Goal: Information Seeking & Learning: Learn about a topic

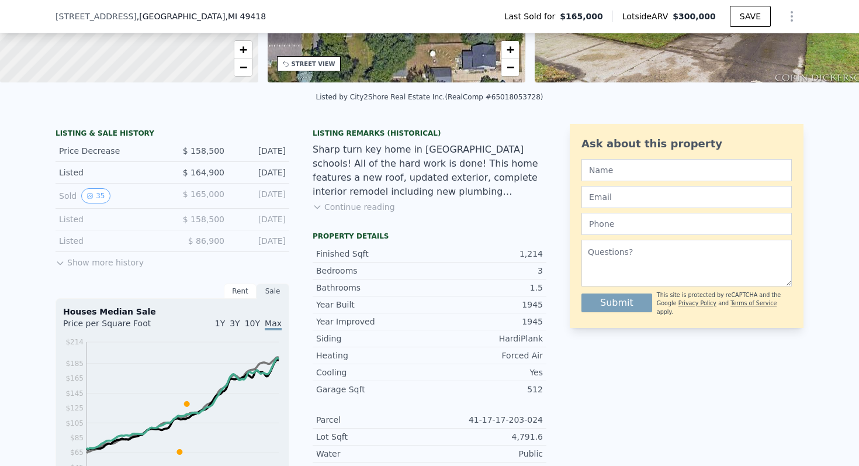
scroll to position [209, 0]
click at [106, 247] on div "Listed $ 86,900 Jul 23, 2018" at bounding box center [173, 241] width 234 height 22
click at [105, 262] on button "Show more history" at bounding box center [100, 259] width 88 height 16
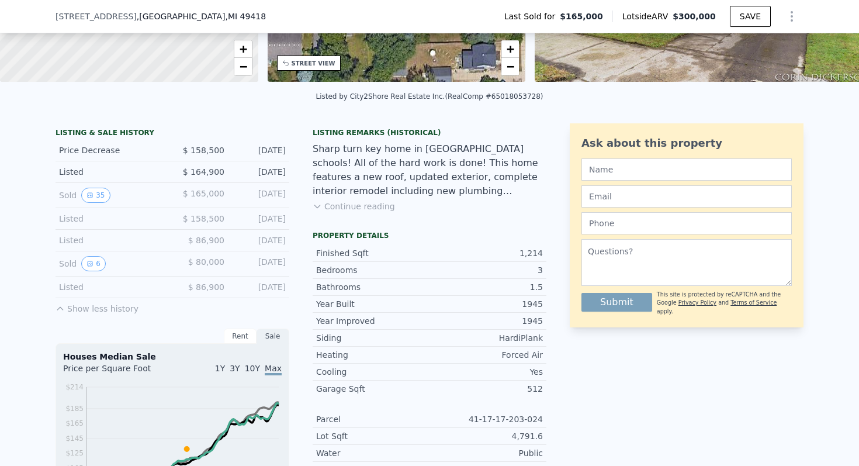
click at [74, 242] on div "Listed" at bounding box center [111, 240] width 104 height 12
click at [88, 261] on icon "View historical data" at bounding box center [90, 263] width 7 height 7
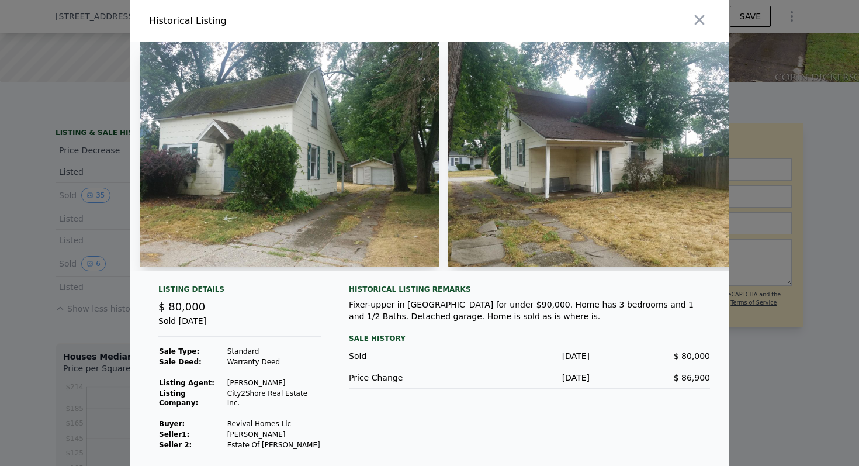
click at [327, 164] on img at bounding box center [289, 154] width 299 height 224
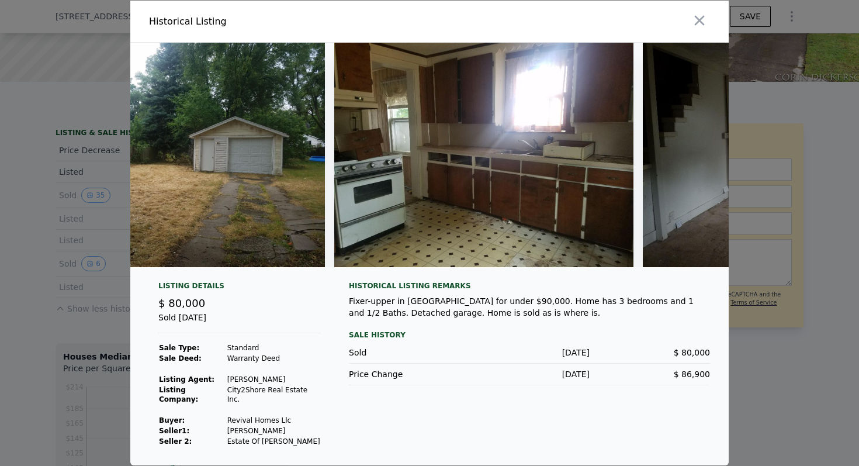
scroll to position [0, 734]
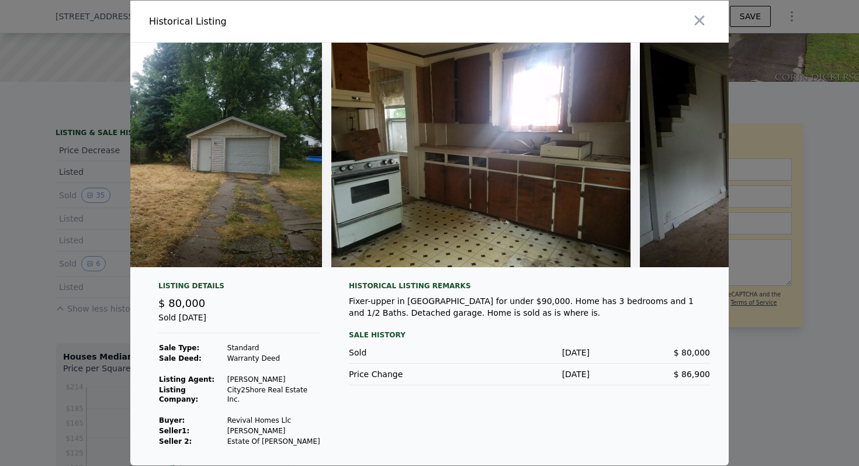
click at [467, 146] on img at bounding box center [480, 155] width 299 height 224
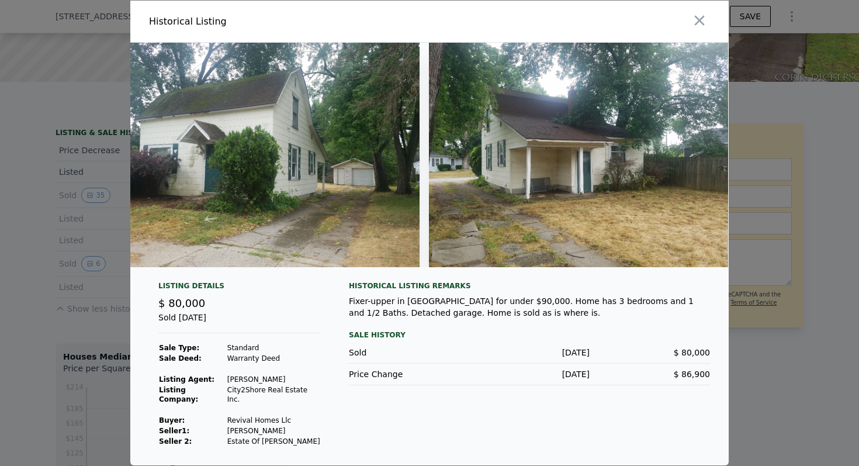
scroll to position [0, 0]
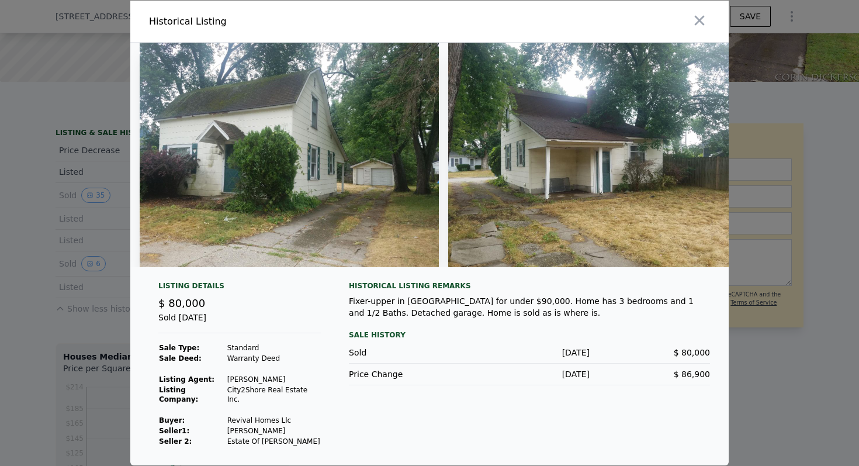
click at [90, 248] on div at bounding box center [429, 233] width 859 height 466
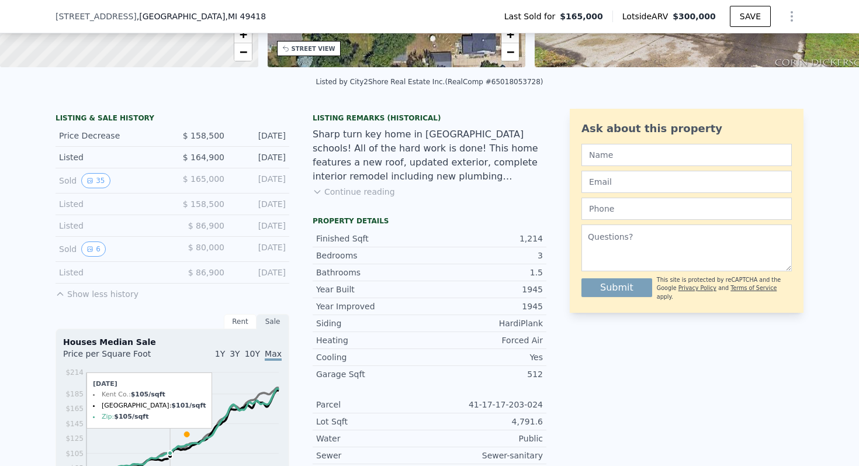
scroll to position [222, 0]
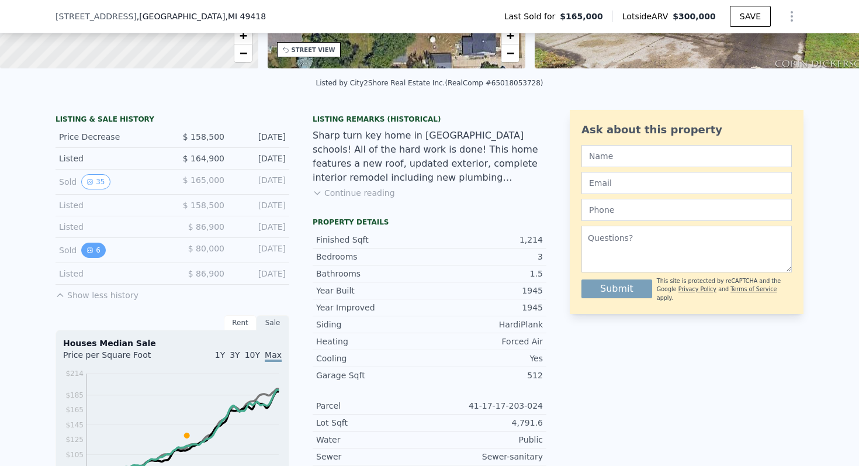
click at [89, 255] on button "6" at bounding box center [93, 250] width 25 height 15
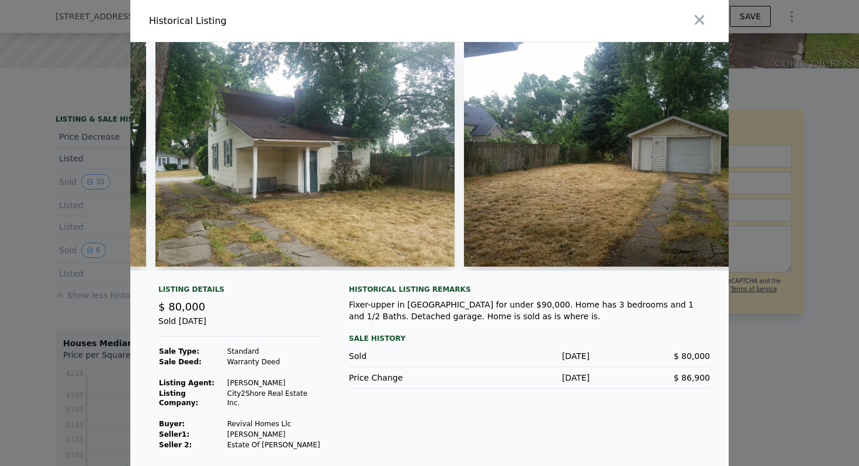
scroll to position [0, 295]
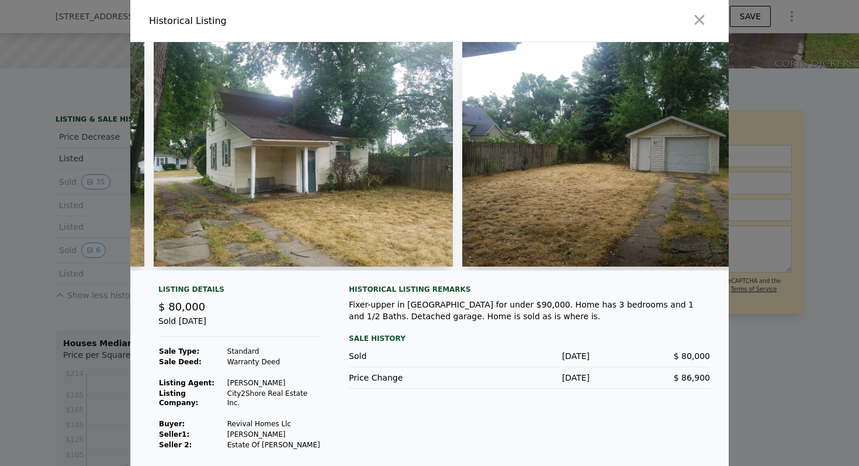
click at [43, 172] on div at bounding box center [429, 233] width 859 height 466
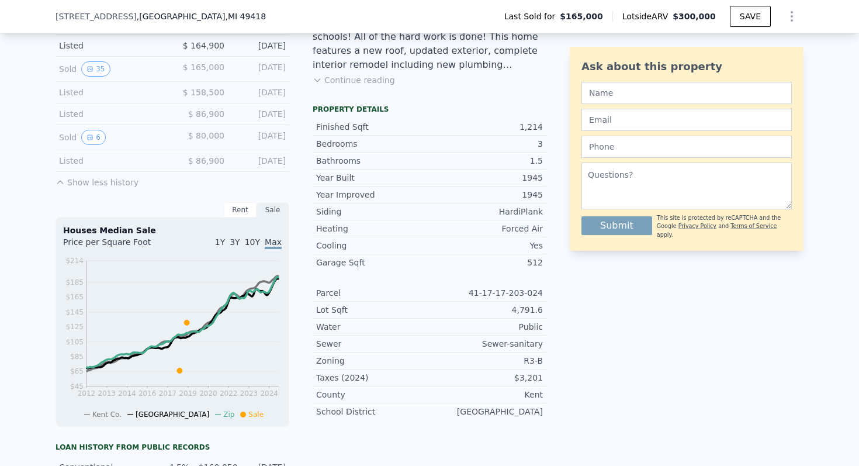
scroll to position [247, 0]
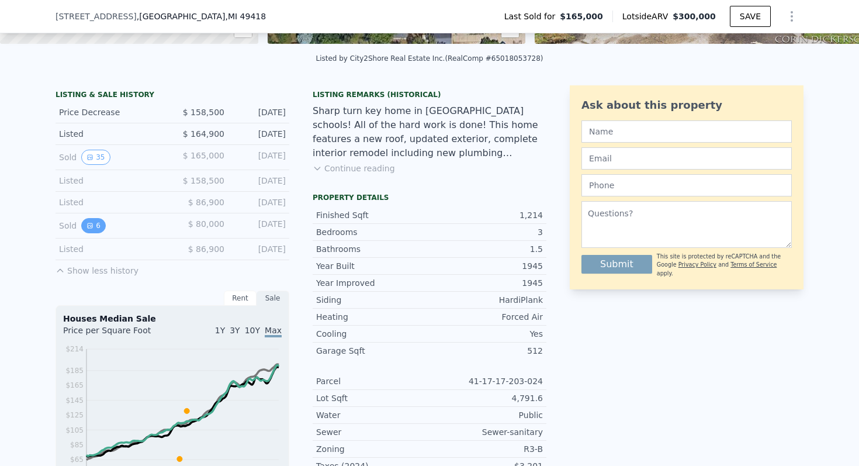
click at [88, 218] on button "6" at bounding box center [93, 225] width 25 height 15
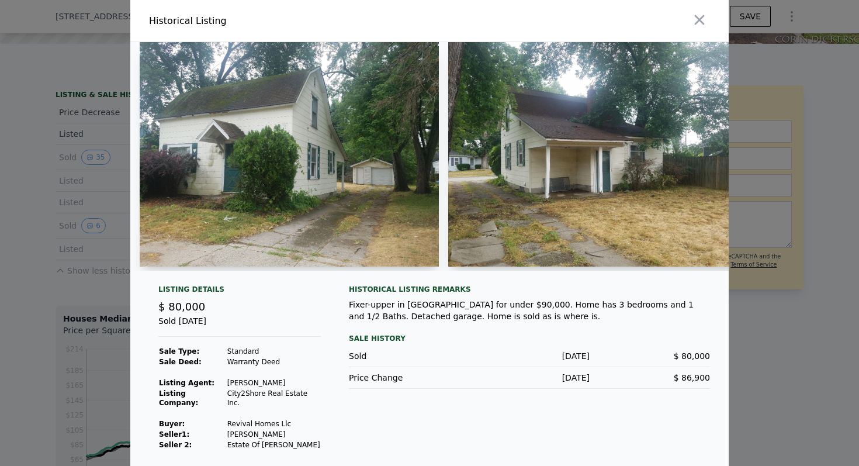
click at [88, 217] on div at bounding box center [429, 233] width 859 height 466
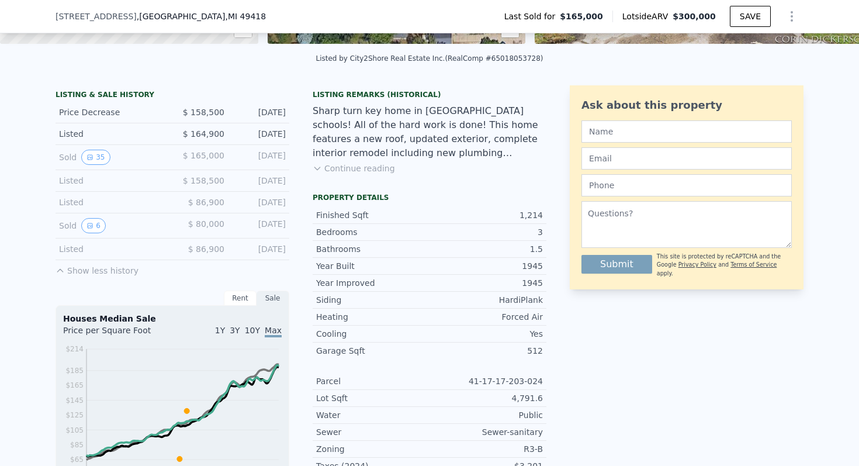
click at [77, 182] on div "Listed" at bounding box center [111, 181] width 104 height 12
click at [88, 229] on button "6" at bounding box center [93, 225] width 25 height 15
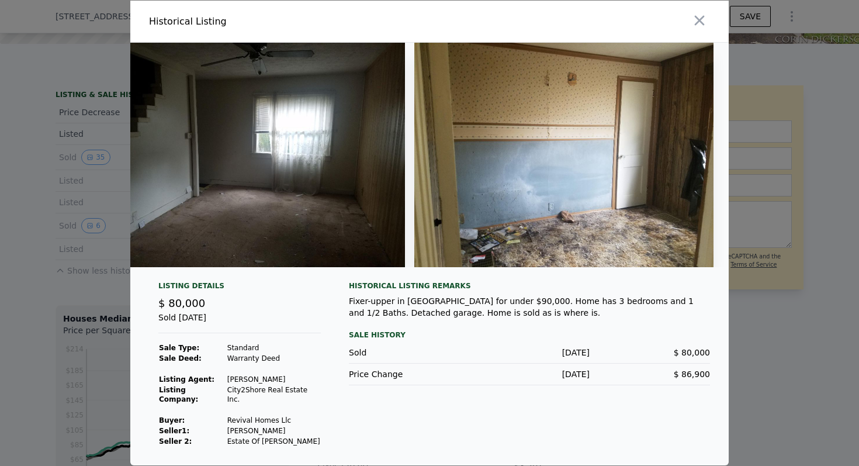
scroll to position [0, 1272]
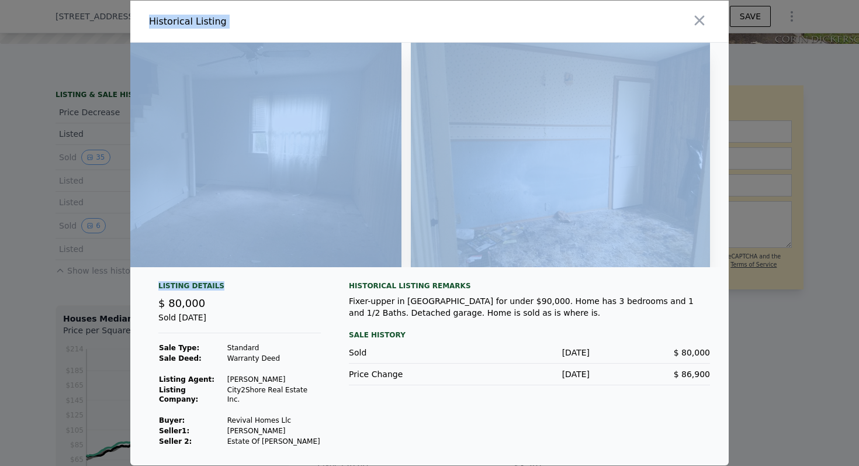
drag, startPoint x: 80, startPoint y: 348, endPoint x: 299, endPoint y: 288, distance: 227.5
click at [299, 288] on div "​ Historical Listing Listing Details $ 80,000 Sold Aug 13, 2018 Sale Type: Stan…" at bounding box center [429, 233] width 859 height 466
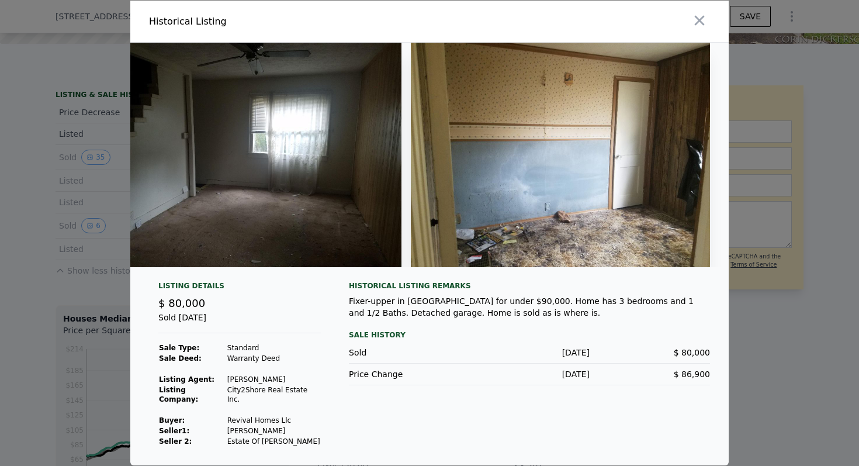
click at [262, 322] on div "Sold Aug 13, 2018" at bounding box center [239, 323] width 163 height 22
click at [63, 306] on div at bounding box center [429, 233] width 859 height 466
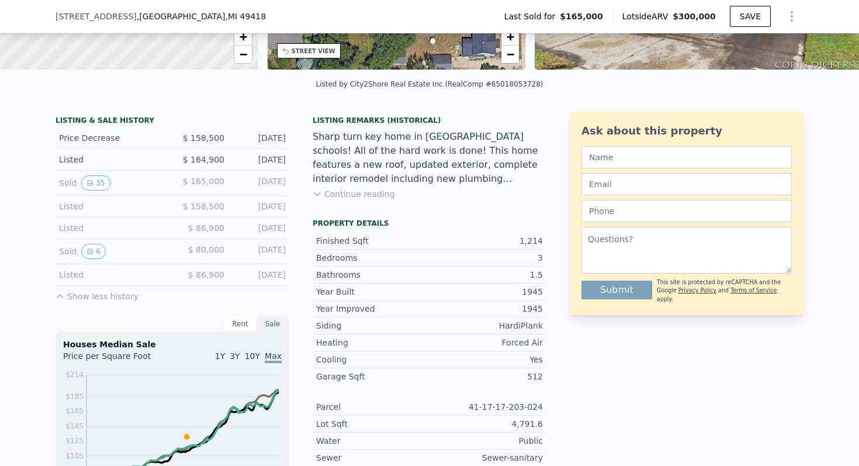
scroll to position [223, 0]
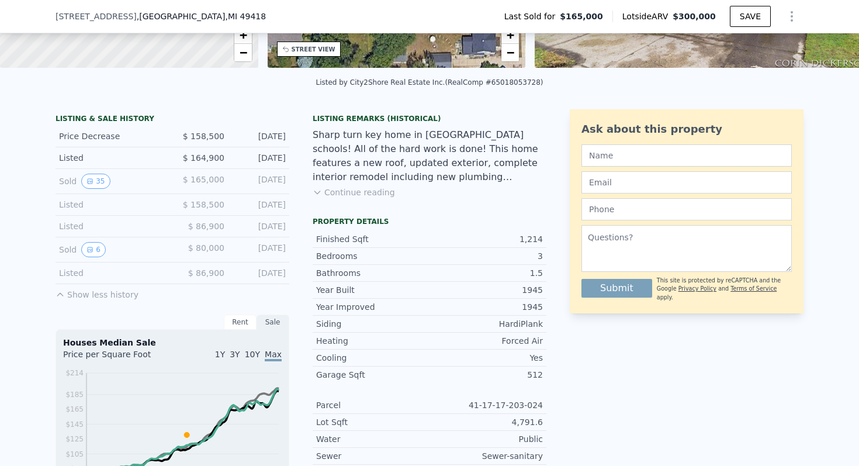
click at [356, 189] on button "Continue reading" at bounding box center [354, 192] width 82 height 12
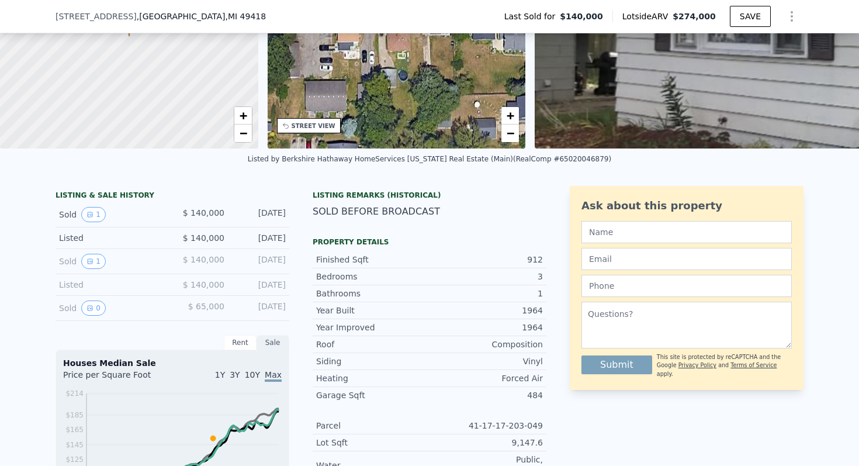
scroll to position [143, 0]
click at [92, 263] on icon "View historical data" at bounding box center [90, 260] width 7 height 7
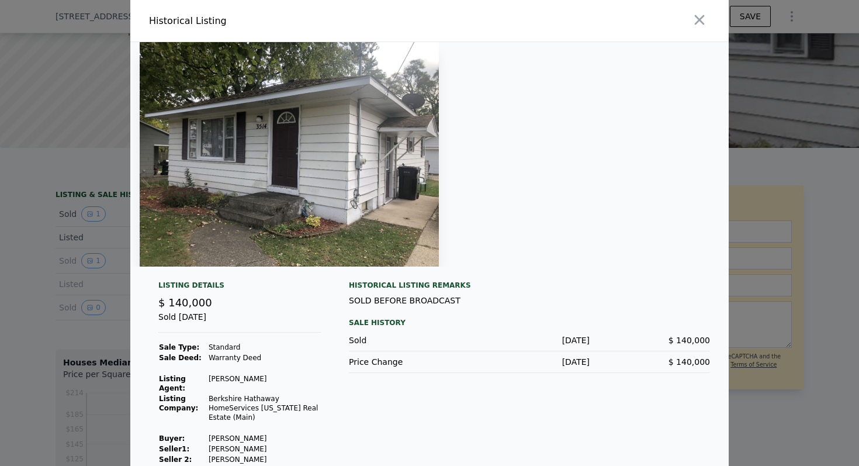
click at [112, 299] on div at bounding box center [429, 233] width 859 height 466
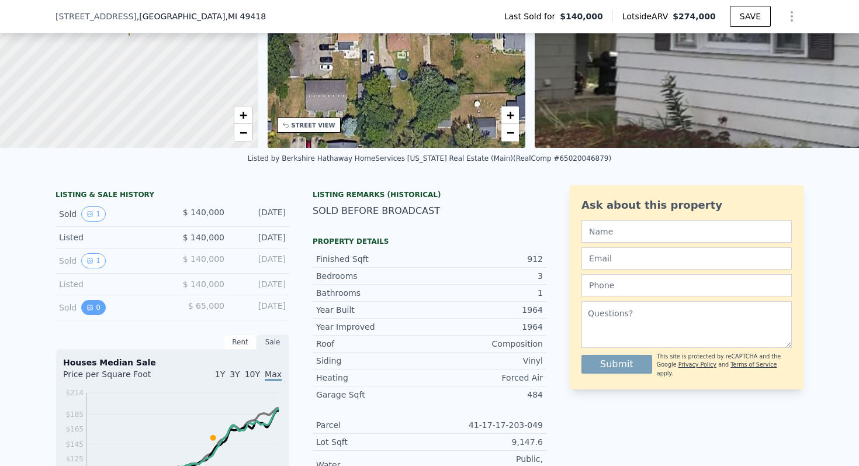
click at [102, 309] on button "0" at bounding box center [93, 307] width 25 height 15
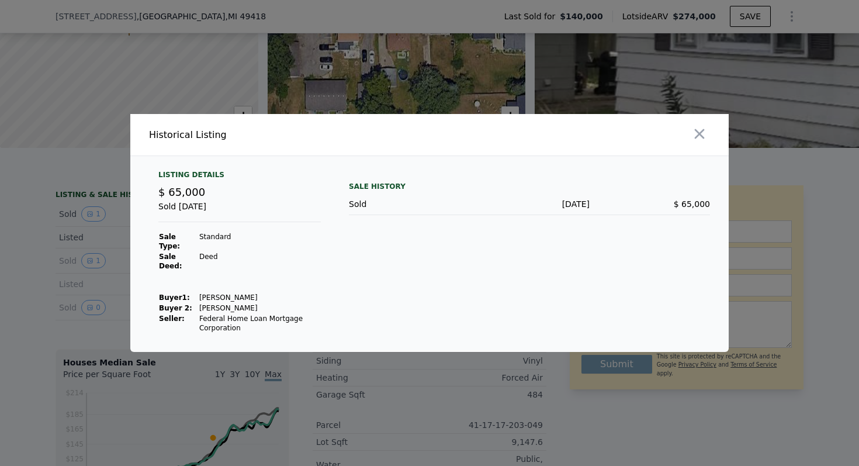
click at [108, 280] on div at bounding box center [429, 233] width 859 height 466
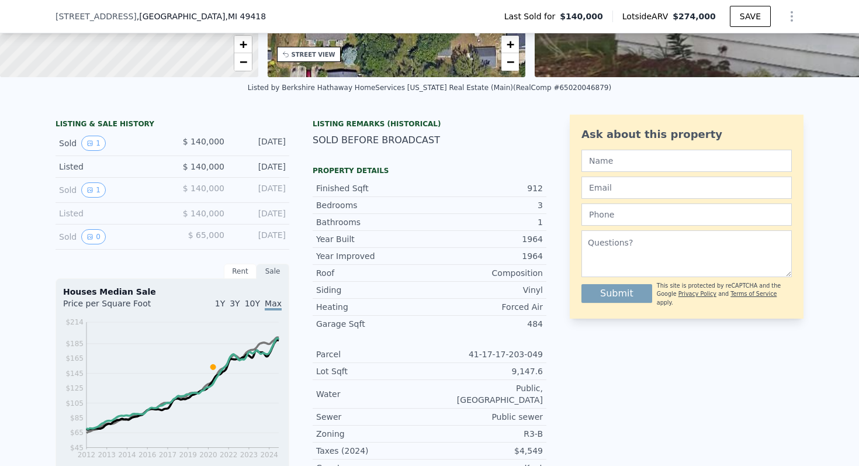
scroll to position [213, 0]
click at [94, 192] on button "1" at bounding box center [93, 190] width 25 height 15
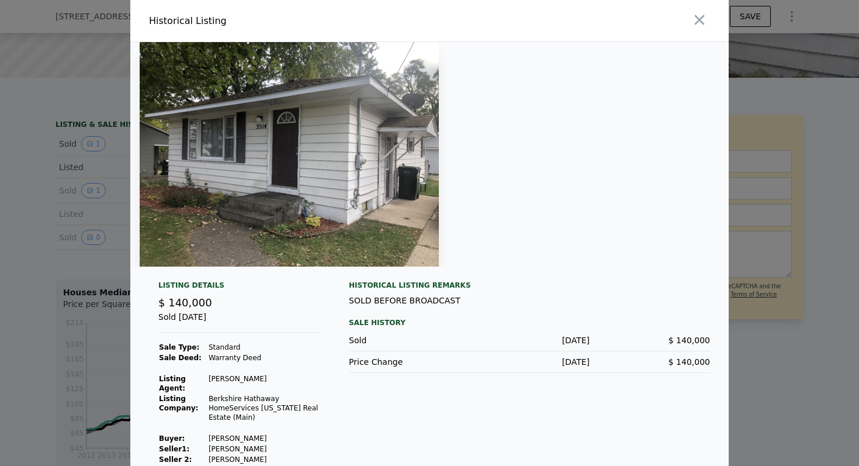
click at [102, 155] on div at bounding box center [429, 233] width 859 height 466
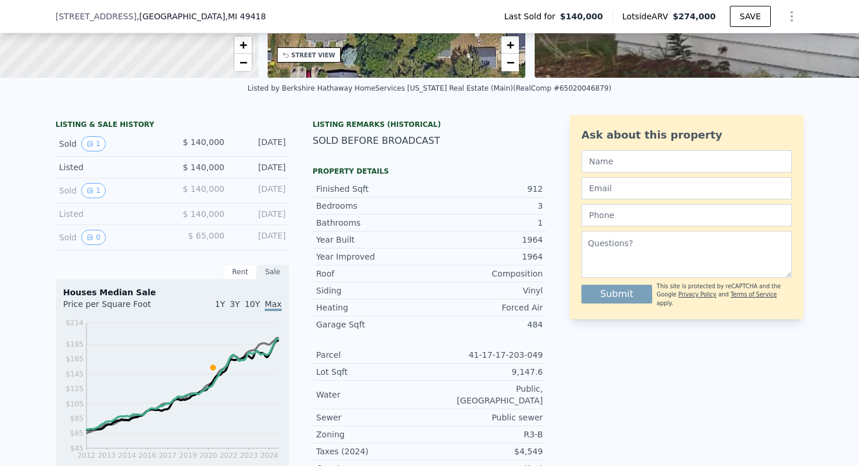
click at [99, 151] on div "Sold 1 $ 140,000 [DATE]" at bounding box center [173, 144] width 234 height 25
click at [99, 144] on button "1" at bounding box center [93, 143] width 25 height 15
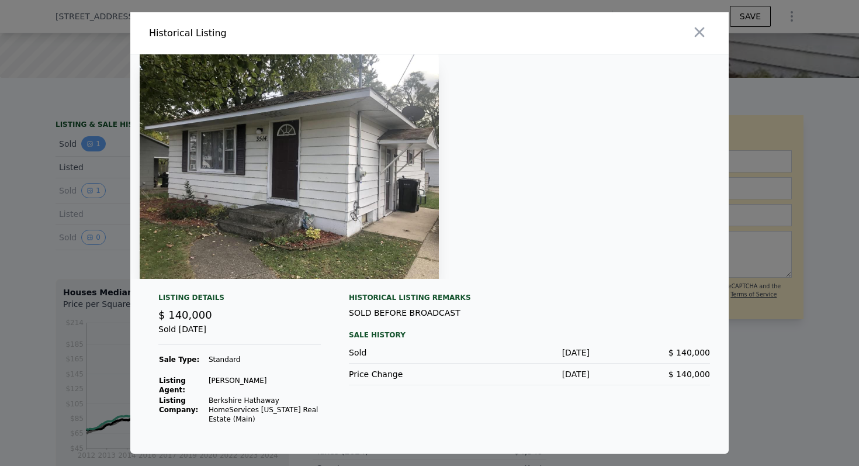
click at [99, 144] on div at bounding box center [429, 233] width 859 height 466
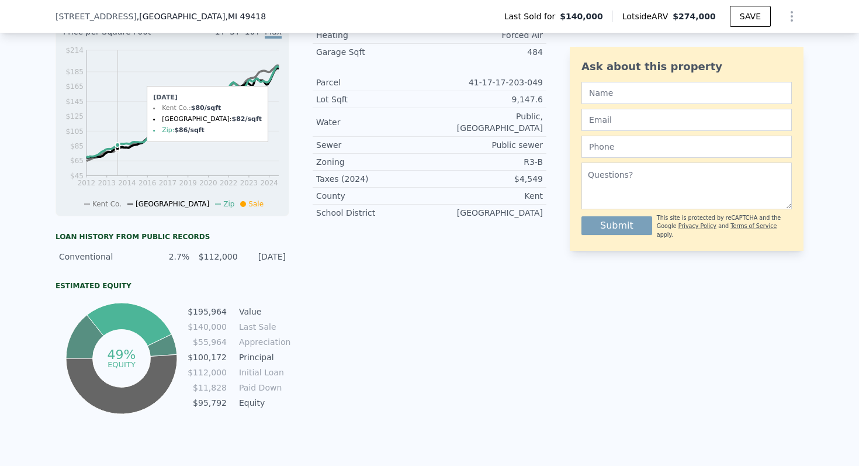
scroll to position [517, 0]
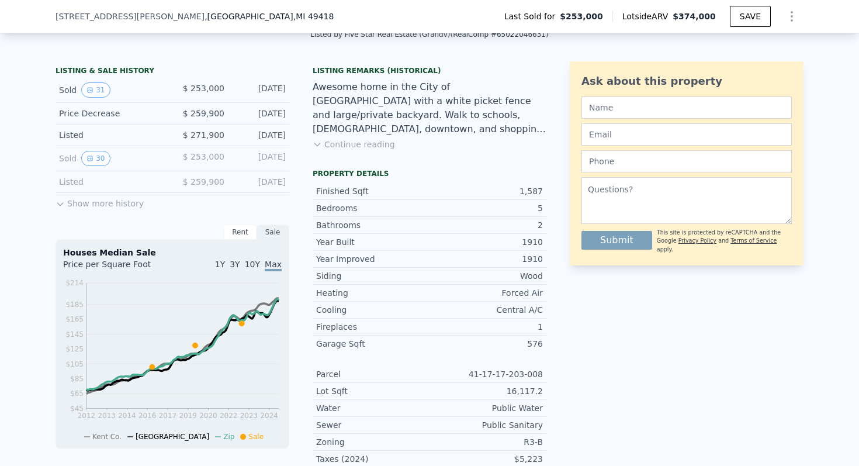
scroll to position [282, 0]
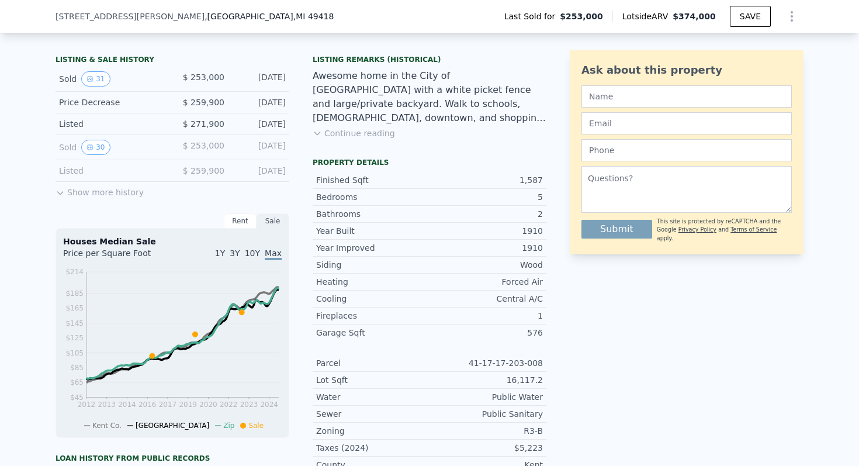
click at [84, 194] on button "Show more history" at bounding box center [100, 190] width 88 height 16
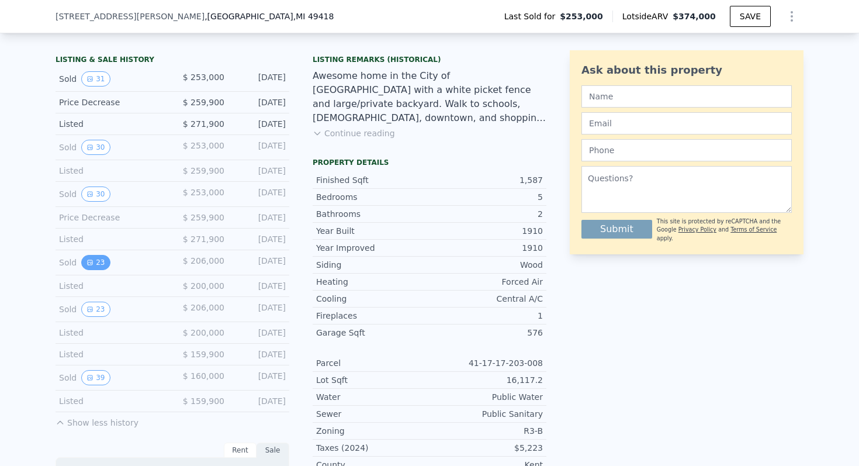
scroll to position [365, 0]
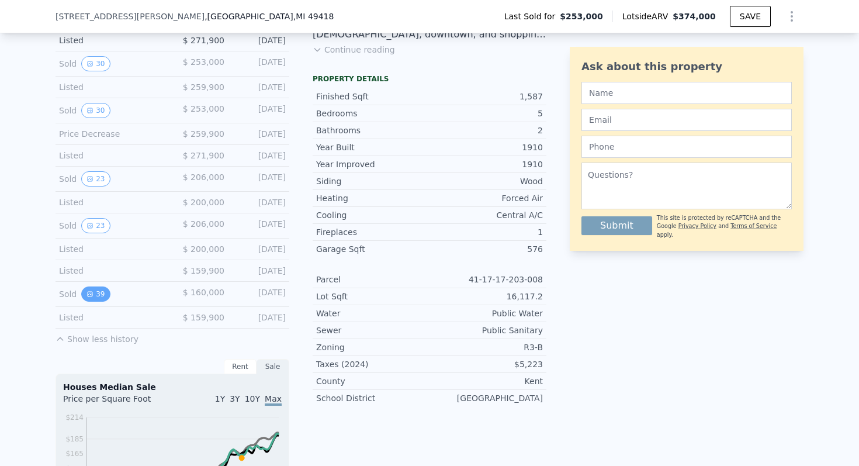
click at [88, 294] on icon "View historical data" at bounding box center [90, 294] width 5 height 5
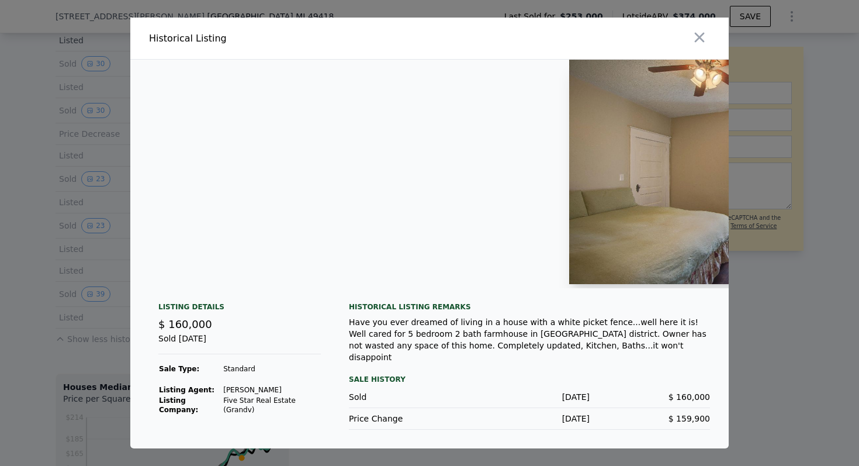
scroll to position [0, 4821]
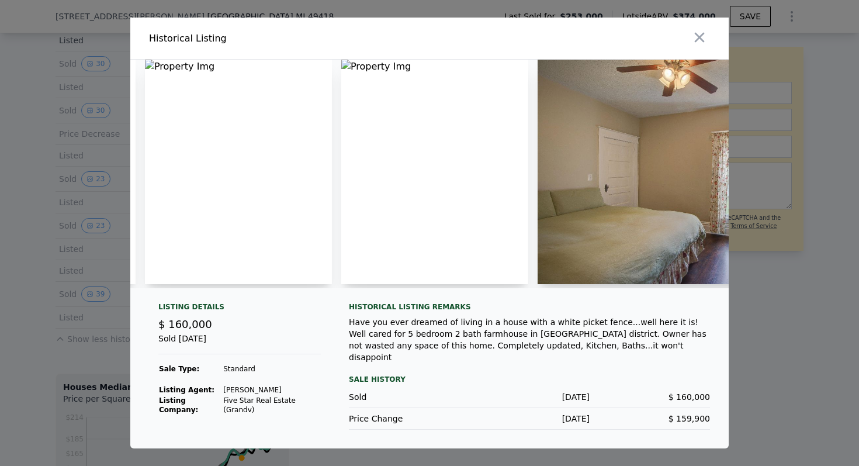
click at [820, 156] on div at bounding box center [429, 233] width 859 height 466
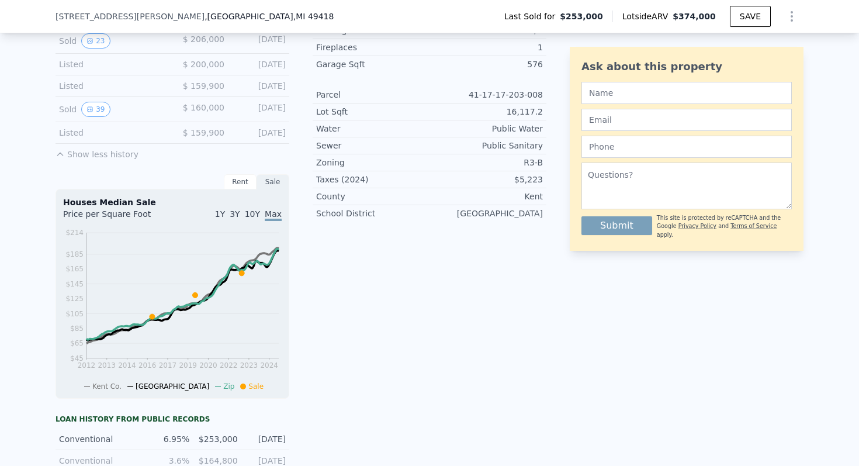
scroll to position [4, 0]
